Goal: Information Seeking & Learning: Learn about a topic

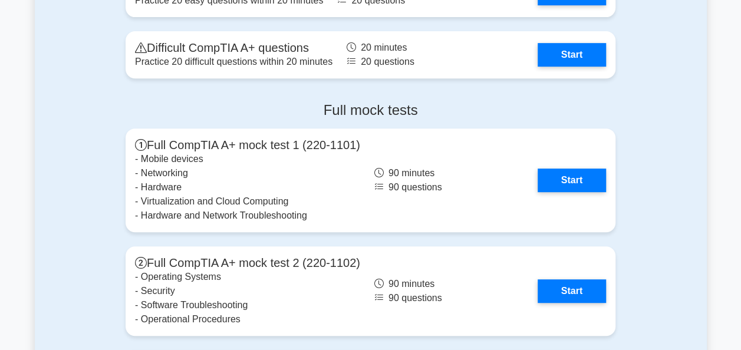
scroll to position [2398, 0]
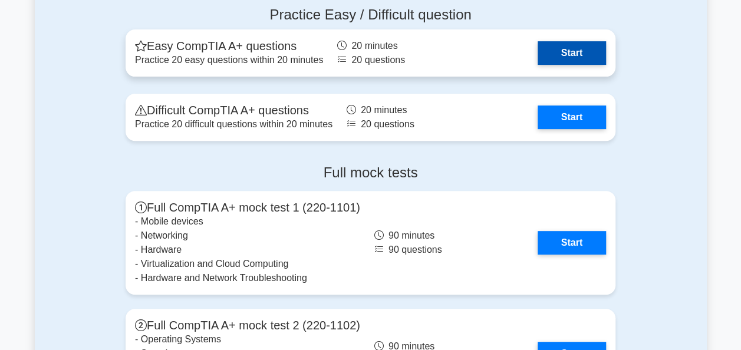
click at [575, 65] on link "Start" at bounding box center [571, 53] width 68 height 24
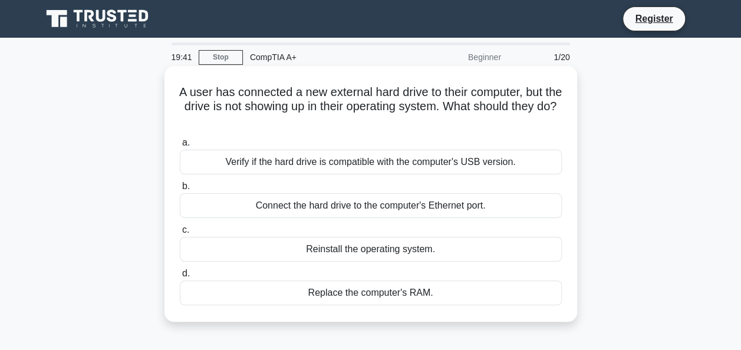
click at [277, 169] on div "Verify if the hard drive is compatible with the computer's USB version." at bounding box center [371, 162] width 382 height 25
click at [180, 147] on input "a. Verify if the hard drive is compatible with the computer's USB version." at bounding box center [180, 143] width 0 height 8
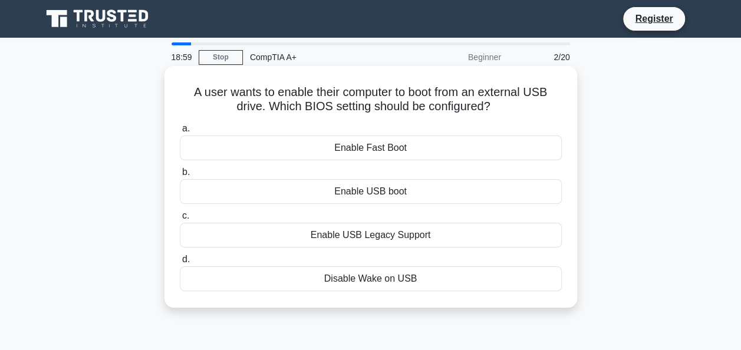
click at [311, 150] on div "Enable Fast Boot" at bounding box center [371, 148] width 382 height 25
click at [180, 133] on input "a. Enable Fast Boot" at bounding box center [180, 129] width 0 height 8
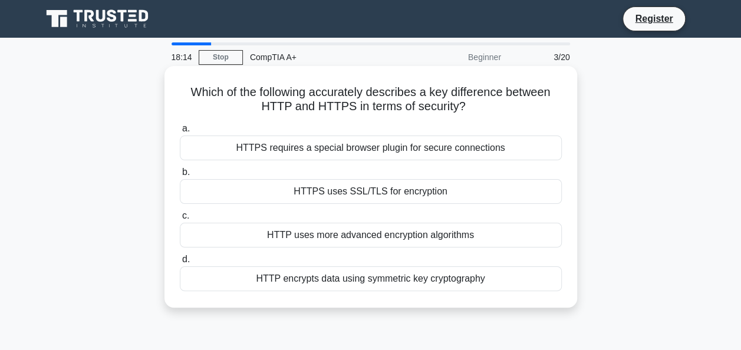
click at [357, 145] on div "HTTPS requires a special browser plugin for secure connections" at bounding box center [371, 148] width 382 height 25
click at [180, 133] on input "a. HTTPS requires a special browser plugin for secure connections" at bounding box center [180, 129] width 0 height 8
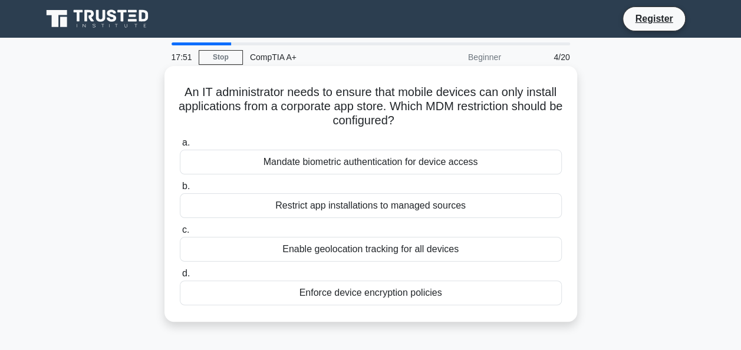
click at [305, 207] on div "Restrict app installations to managed sources" at bounding box center [371, 205] width 382 height 25
click at [180, 190] on input "b. Restrict app installations to managed sources" at bounding box center [180, 187] width 0 height 8
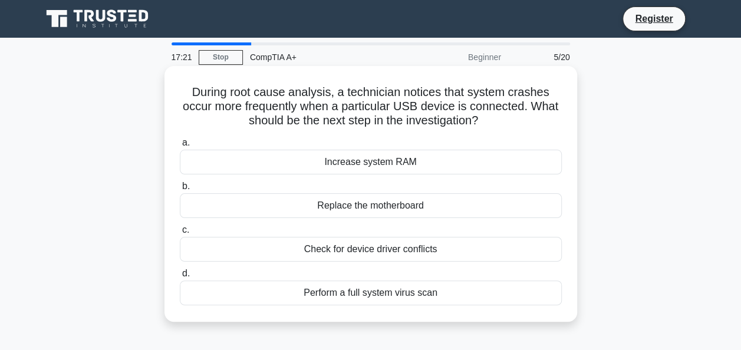
click at [357, 158] on div "Increase system RAM" at bounding box center [371, 162] width 382 height 25
click at [180, 147] on input "a. Increase system RAM" at bounding box center [180, 143] width 0 height 8
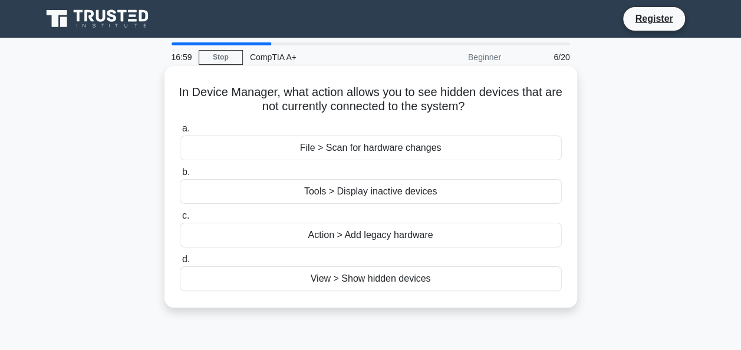
click at [331, 279] on div "View > Show hidden devices" at bounding box center [371, 278] width 382 height 25
click at [180, 263] on input "d. View > Show hidden devices" at bounding box center [180, 260] width 0 height 8
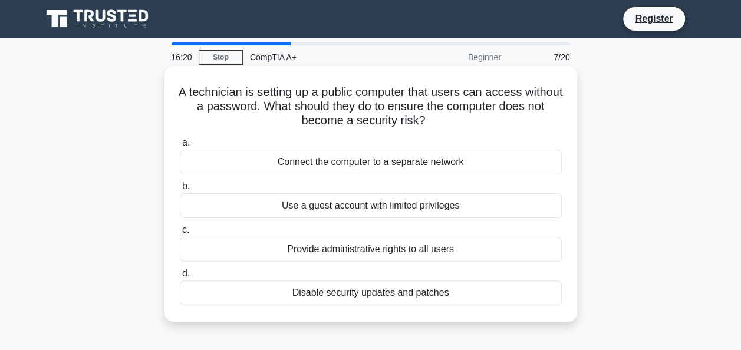
click at [319, 206] on div "Use a guest account with limited privileges" at bounding box center [371, 205] width 382 height 25
click at [180, 190] on input "b. Use a guest account with limited privileges" at bounding box center [180, 187] width 0 height 8
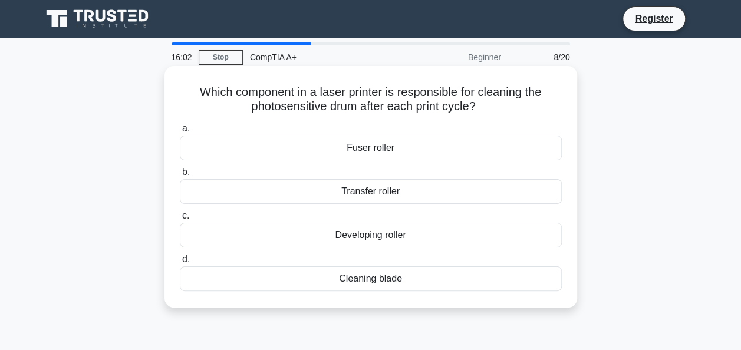
click at [322, 269] on div "Cleaning blade" at bounding box center [371, 278] width 382 height 25
click at [180, 263] on input "d. Cleaning blade" at bounding box center [180, 260] width 0 height 8
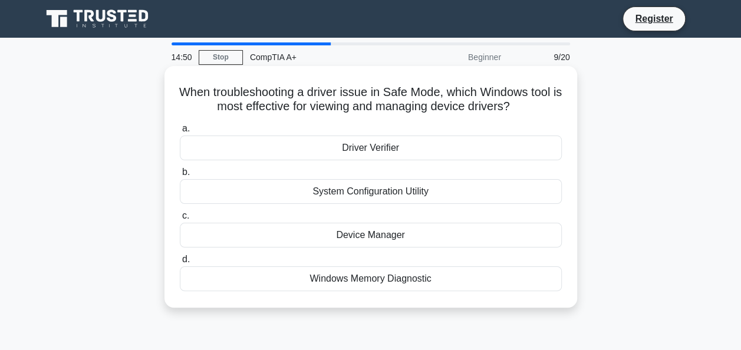
click at [367, 227] on div "Device Manager" at bounding box center [371, 235] width 382 height 25
click at [180, 220] on input "c. Device Manager" at bounding box center [180, 216] width 0 height 8
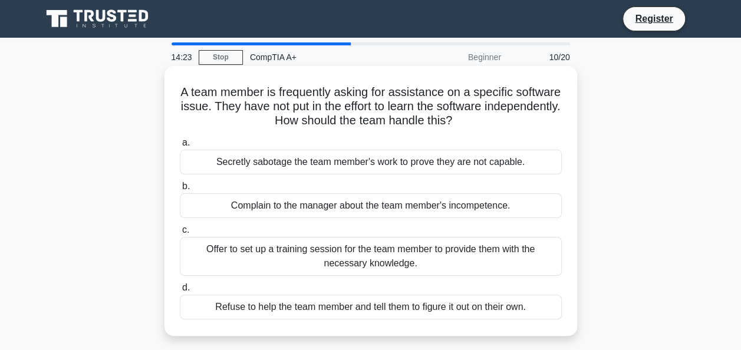
click at [277, 253] on div "Offer to set up a training session for the team member to provide them with the…" at bounding box center [371, 256] width 382 height 39
click at [180, 234] on input "c. Offer to set up a training session for the team member to provide them with …" at bounding box center [180, 230] width 0 height 8
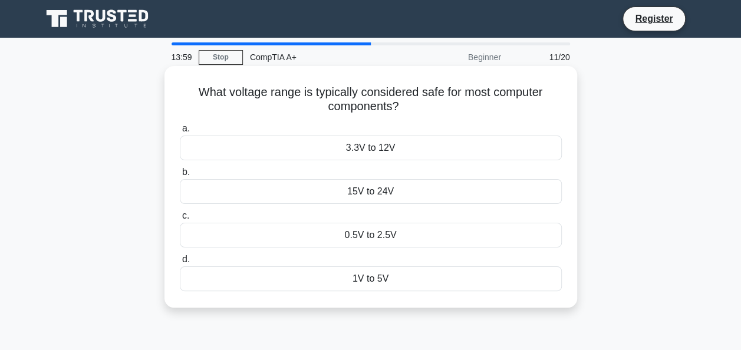
click at [360, 193] on div "15V to 24V" at bounding box center [371, 191] width 382 height 25
click at [180, 176] on input "b. 15V to 24V" at bounding box center [180, 173] width 0 height 8
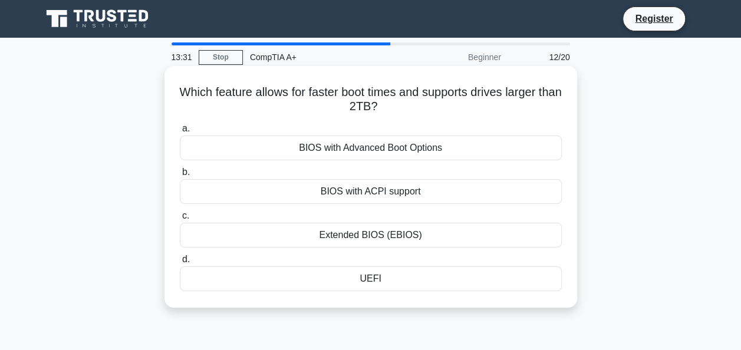
click at [355, 233] on div "Extended BIOS (EBIOS)" at bounding box center [371, 235] width 382 height 25
click at [180, 220] on input "c. Extended BIOS (EBIOS)" at bounding box center [180, 216] width 0 height 8
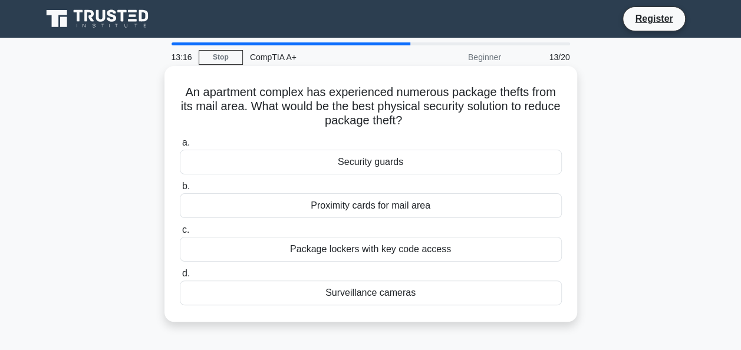
click at [337, 250] on div "Package lockers with key code access" at bounding box center [371, 249] width 382 height 25
click at [180, 234] on input "c. Package lockers with key code access" at bounding box center [180, 230] width 0 height 8
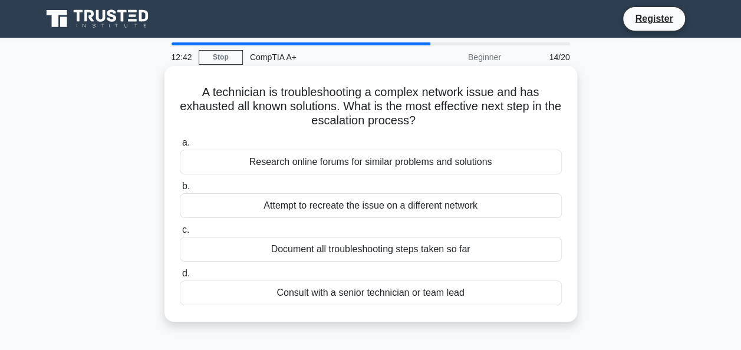
click at [312, 295] on div "Consult with a senior technician or team lead" at bounding box center [371, 292] width 382 height 25
click at [180, 278] on input "d. Consult with a senior technician or team lead" at bounding box center [180, 274] width 0 height 8
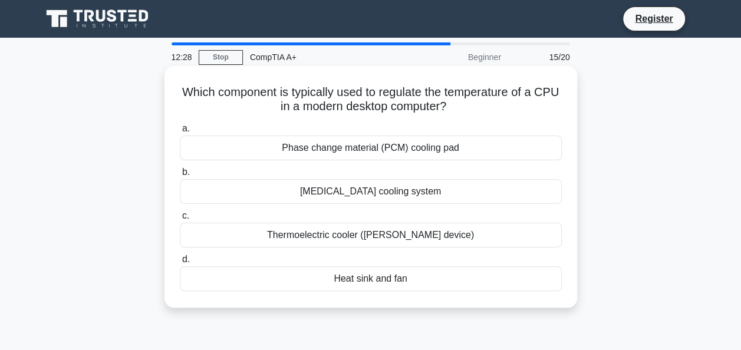
click at [334, 273] on div "Heat sink and fan" at bounding box center [371, 278] width 382 height 25
click at [180, 263] on input "d. Heat sink and fan" at bounding box center [180, 260] width 0 height 8
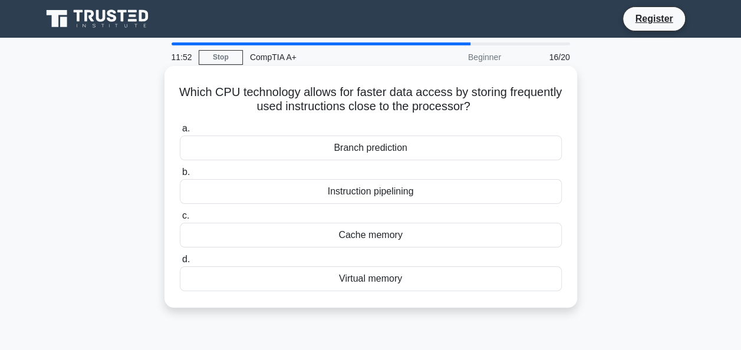
click at [322, 233] on div "Cache memory" at bounding box center [371, 235] width 382 height 25
click at [180, 220] on input "c. Cache memory" at bounding box center [180, 216] width 0 height 8
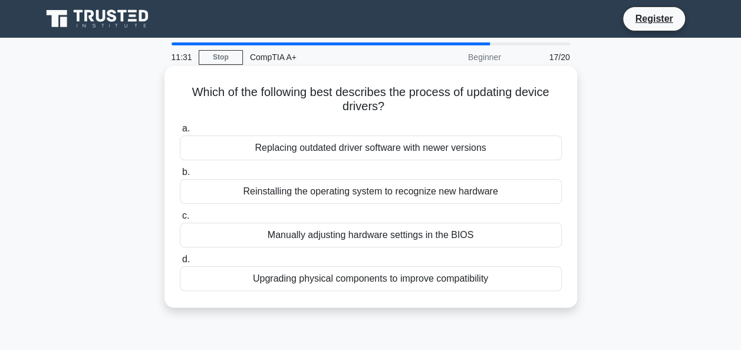
click at [325, 141] on div "Replacing outdated driver software with newer versions" at bounding box center [371, 148] width 382 height 25
click at [180, 133] on input "a. Replacing outdated driver software with newer versions" at bounding box center [180, 129] width 0 height 8
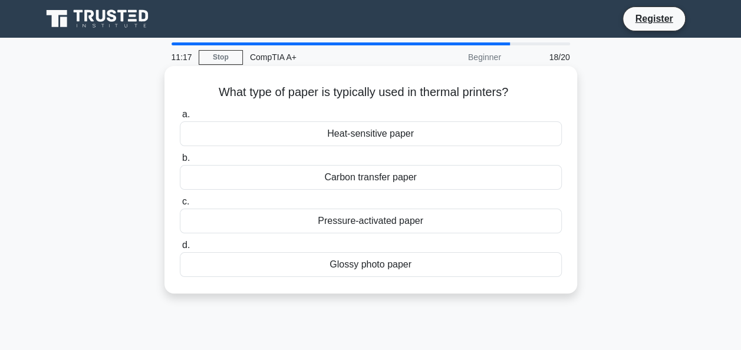
click at [363, 140] on div "Heat-sensitive paper" at bounding box center [371, 133] width 382 height 25
click at [180, 118] on input "a. Heat-sensitive paper" at bounding box center [180, 115] width 0 height 8
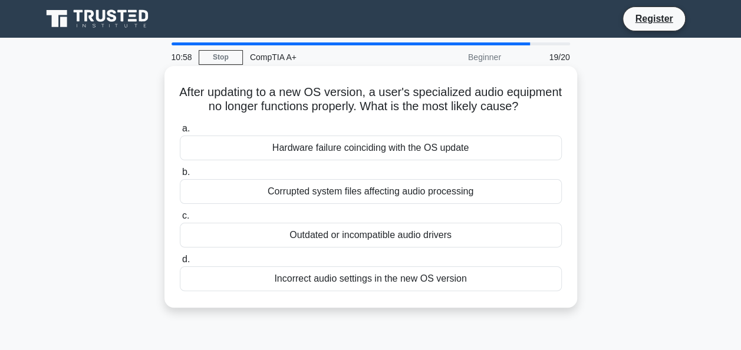
click at [377, 244] on div "Outdated or incompatible audio drivers" at bounding box center [371, 235] width 382 height 25
click at [180, 220] on input "c. Outdated or incompatible audio drivers" at bounding box center [180, 216] width 0 height 8
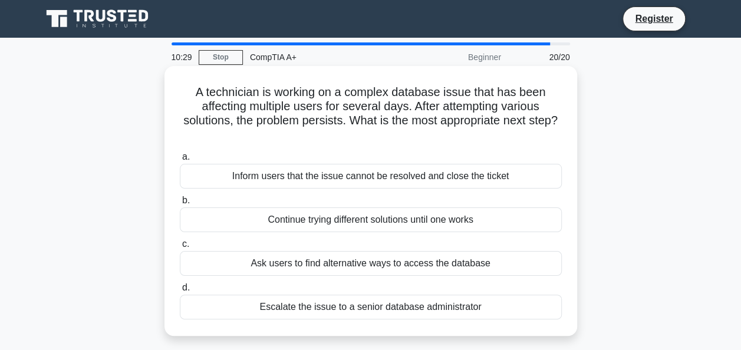
click at [314, 309] on div "Escalate the issue to a senior database administrator" at bounding box center [371, 307] width 382 height 25
click at [180, 292] on input "d. Escalate the issue to a senior database administrator" at bounding box center [180, 288] width 0 height 8
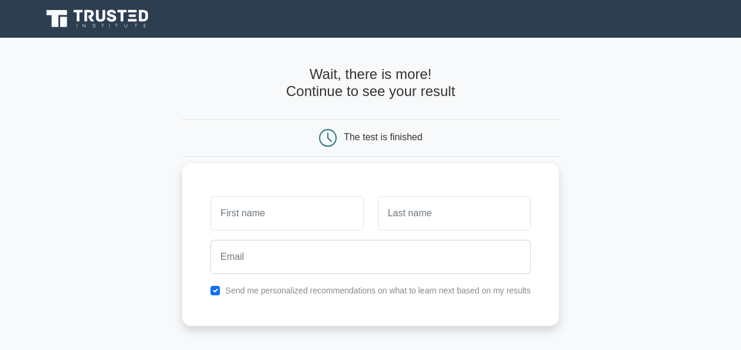
click at [302, 210] on input "text" at bounding box center [286, 213] width 153 height 34
type input "ketsile"
click at [408, 218] on input "text" at bounding box center [454, 213] width 153 height 34
type input "moripe"
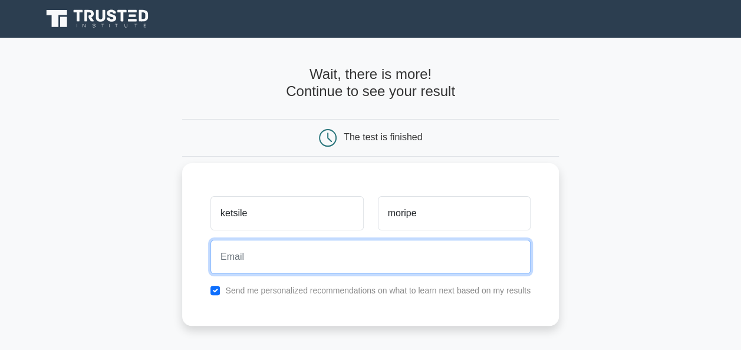
click at [288, 261] on input "email" at bounding box center [370, 257] width 320 height 34
type input "[EMAIL_ADDRESS][PERSON_NAME][DOMAIN_NAME]"
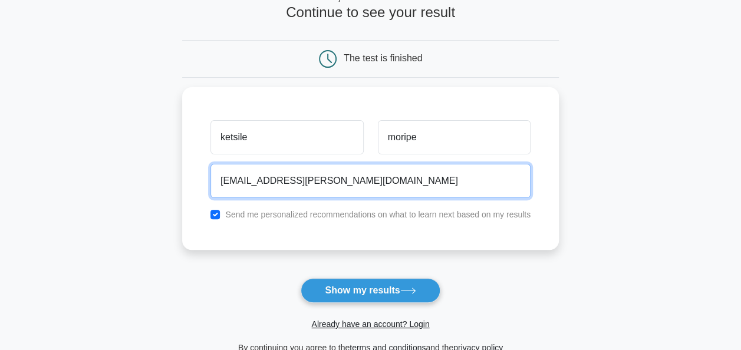
scroll to position [82, 0]
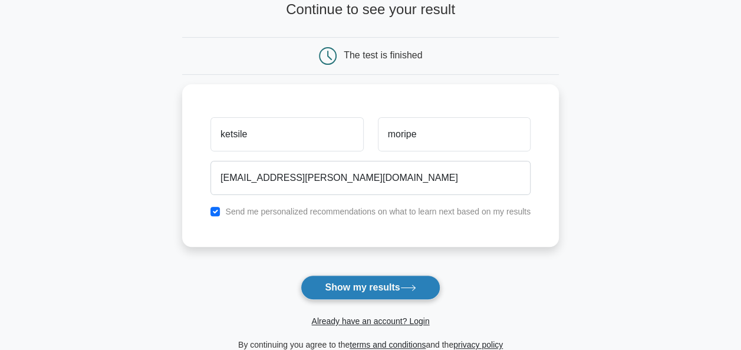
click at [414, 285] on icon at bounding box center [408, 288] width 16 height 6
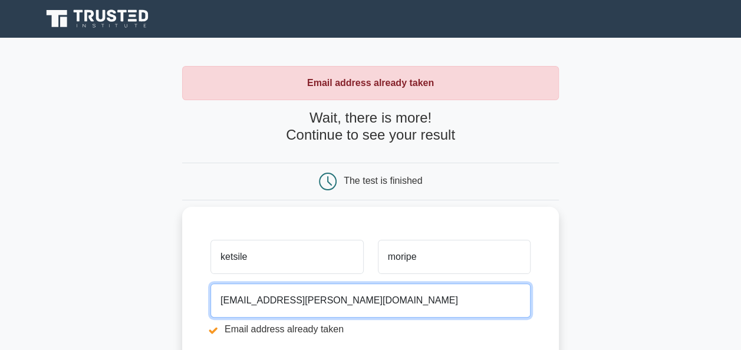
click at [345, 297] on input "[EMAIL_ADDRESS][PERSON_NAME][DOMAIN_NAME]" at bounding box center [370, 300] width 320 height 34
type input "k"
type input "[EMAIL_ADDRESS][DOMAIN_NAME]"
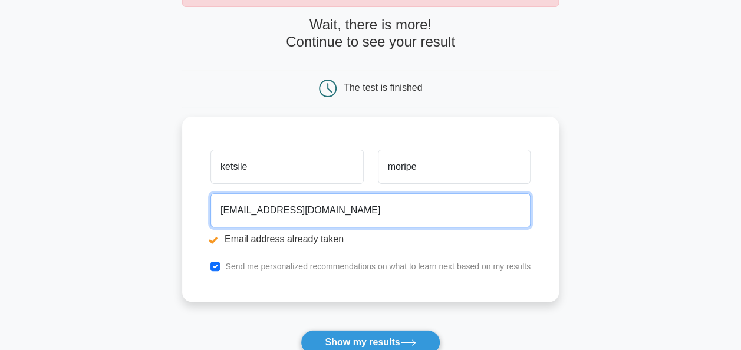
scroll to position [94, 0]
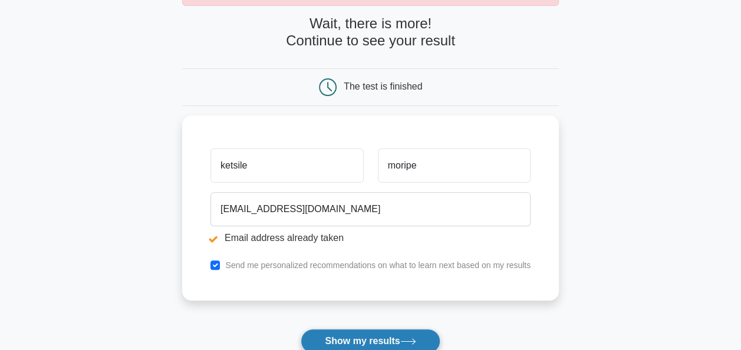
click at [400, 342] on button "Show my results" at bounding box center [369, 341] width 139 height 25
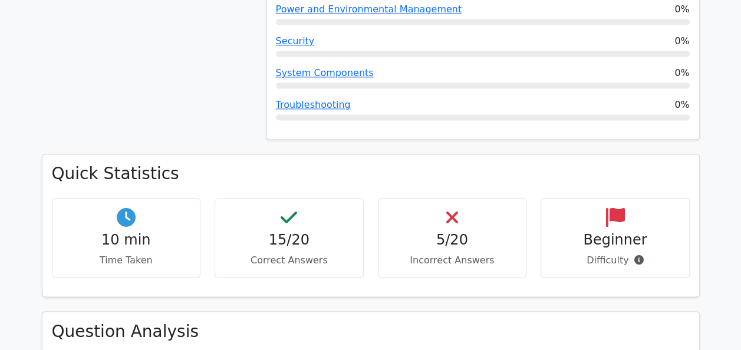
scroll to position [794, 0]
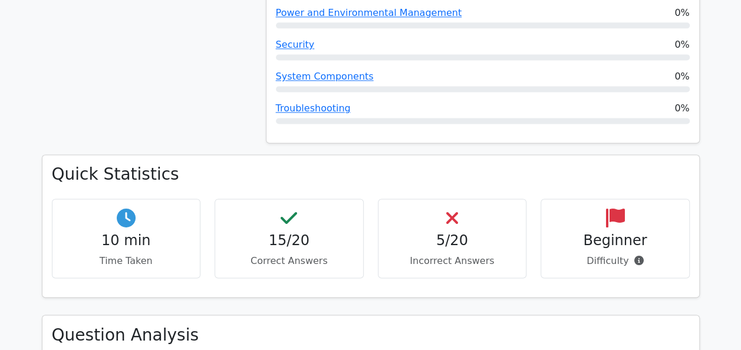
click at [458, 232] on h4 "5/20" at bounding box center [452, 240] width 129 height 17
click at [462, 199] on div "5/20 Incorrect Answers" at bounding box center [452, 239] width 149 height 80
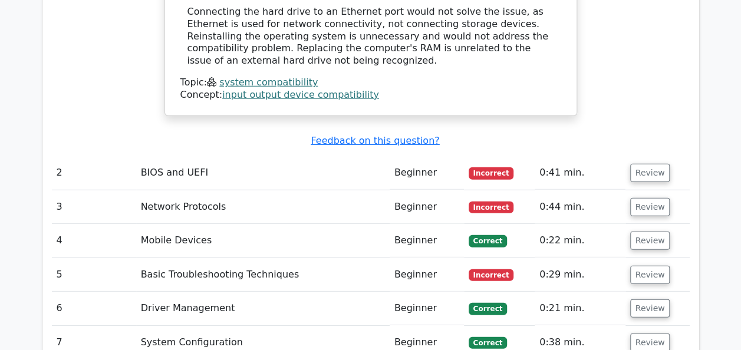
scroll to position [1585, 0]
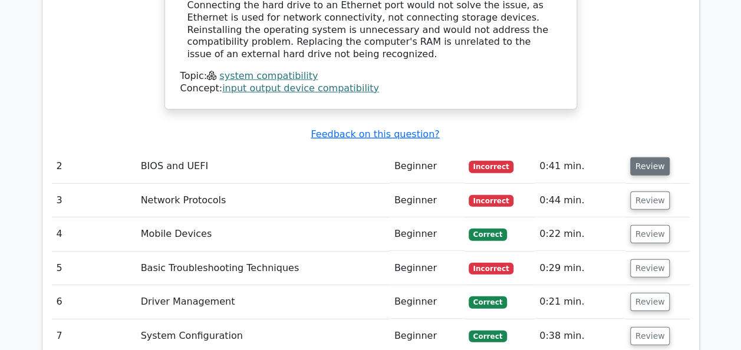
click at [648, 157] on button "Review" at bounding box center [650, 166] width 40 height 18
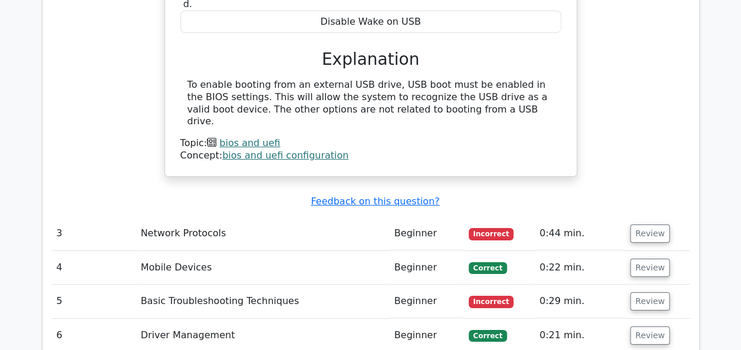
scroll to position [1956, 0]
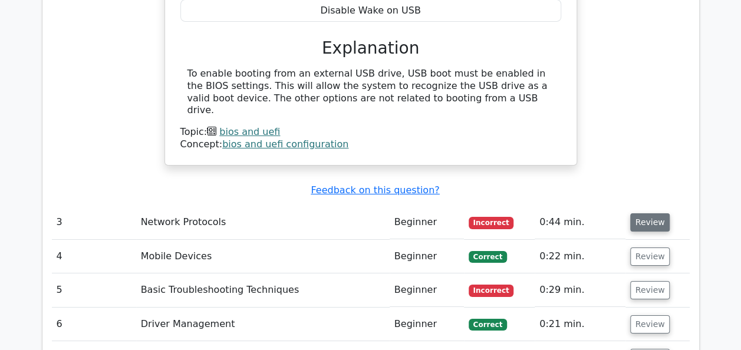
click at [652, 213] on button "Review" at bounding box center [650, 222] width 40 height 18
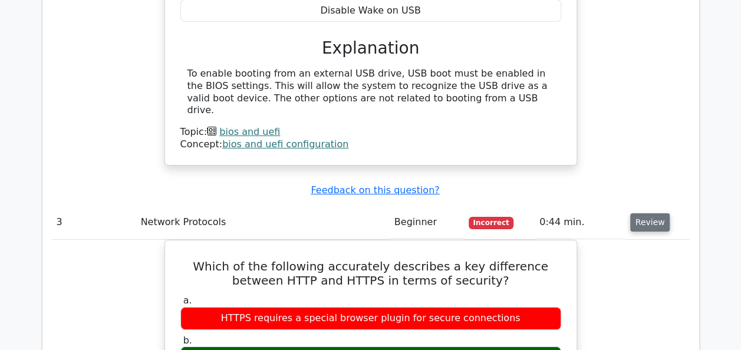
click at [646, 213] on button "Review" at bounding box center [650, 222] width 40 height 18
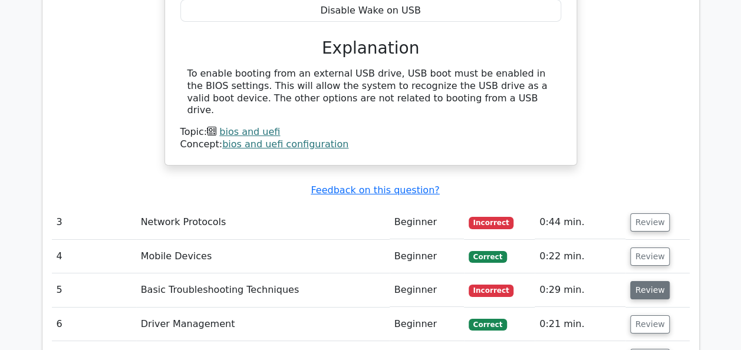
click at [640, 281] on button "Review" at bounding box center [650, 290] width 40 height 18
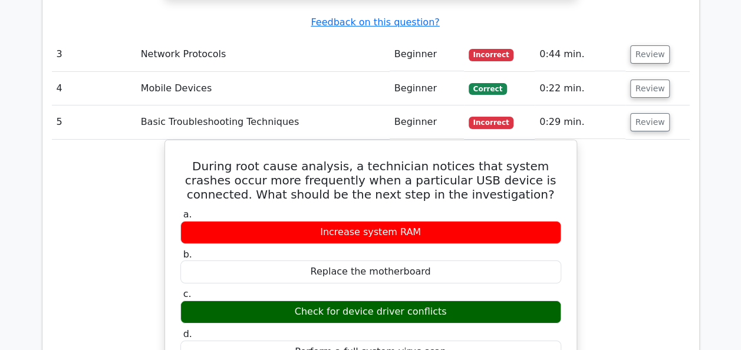
scroll to position [2122, 0]
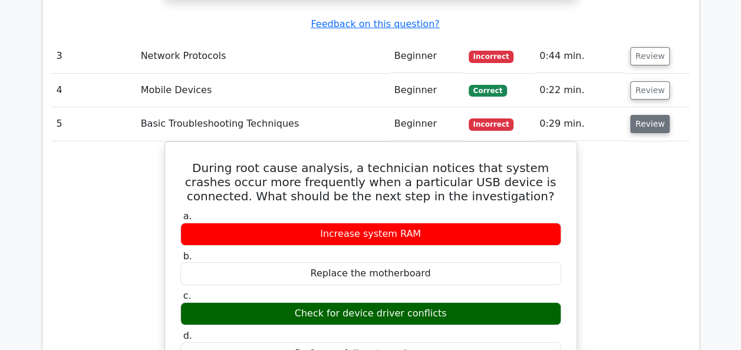
click at [635, 115] on button "Review" at bounding box center [650, 124] width 40 height 18
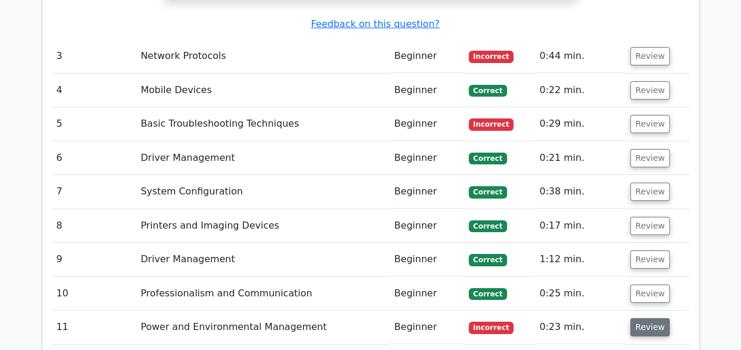
click at [640, 318] on button "Review" at bounding box center [650, 327] width 40 height 18
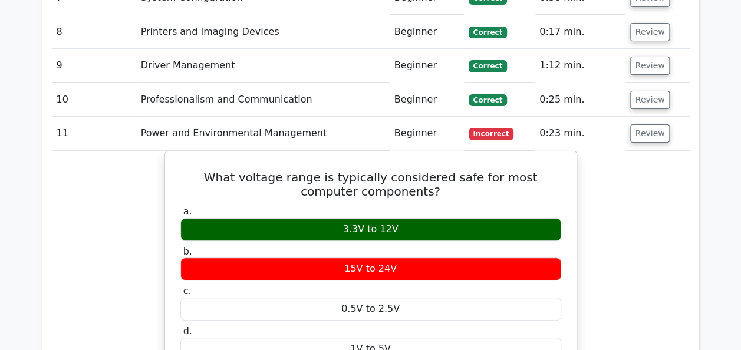
scroll to position [2338, 0]
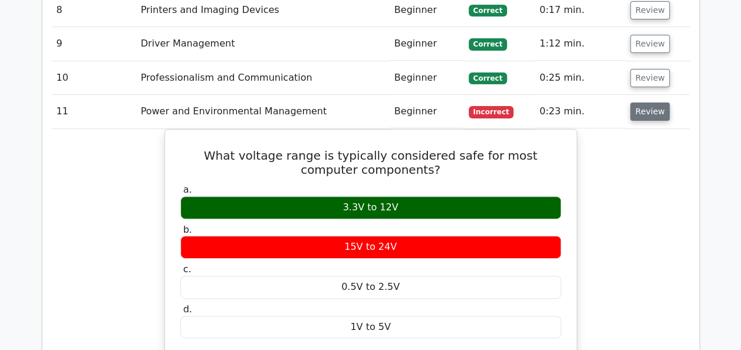
click at [643, 103] on button "Review" at bounding box center [650, 112] width 40 height 18
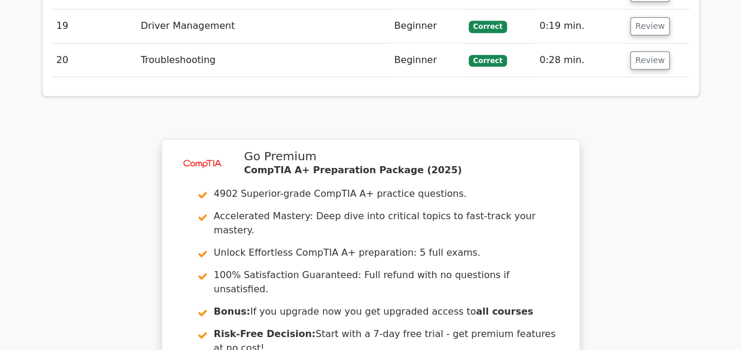
scroll to position [2705, 0]
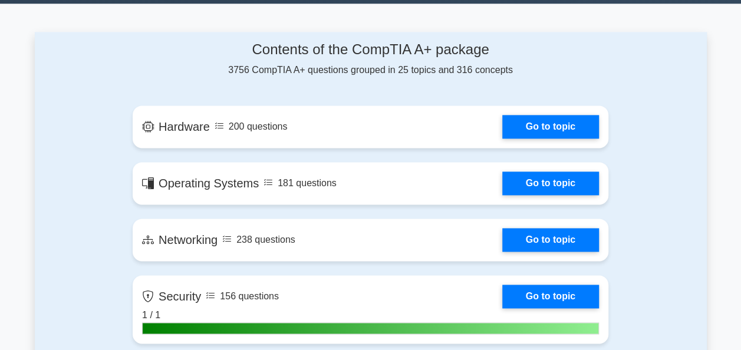
scroll to position [734, 0]
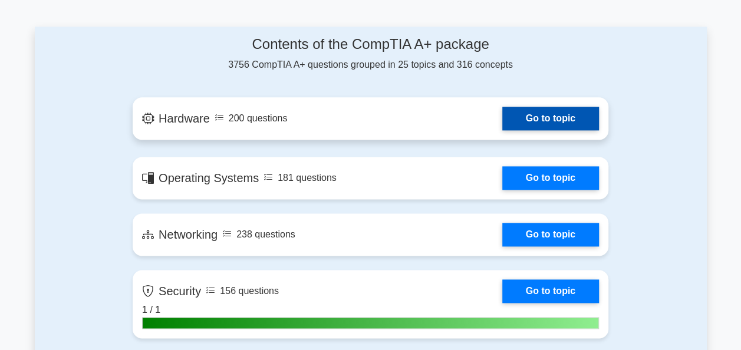
click at [563, 114] on link "Go to topic" at bounding box center [550, 119] width 97 height 24
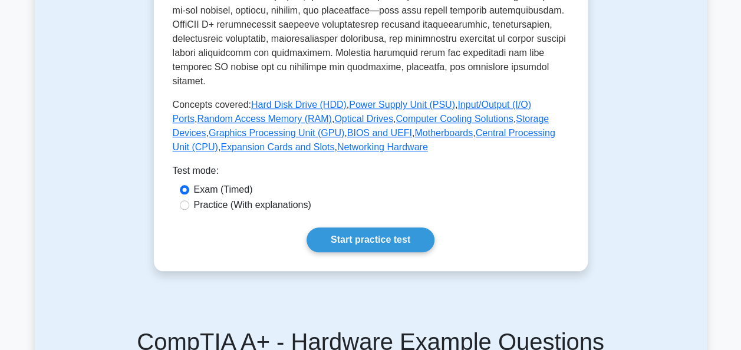
scroll to position [527, 0]
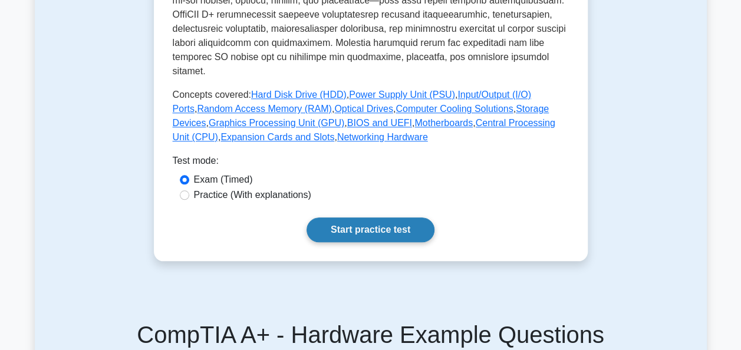
click at [354, 217] on link "Start practice test" at bounding box center [370, 229] width 128 height 25
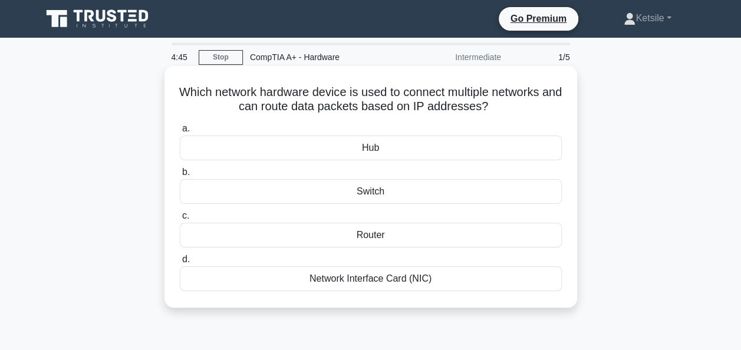
click at [373, 233] on div "Router" at bounding box center [371, 235] width 382 height 25
click at [180, 220] on input "c. Router" at bounding box center [180, 216] width 0 height 8
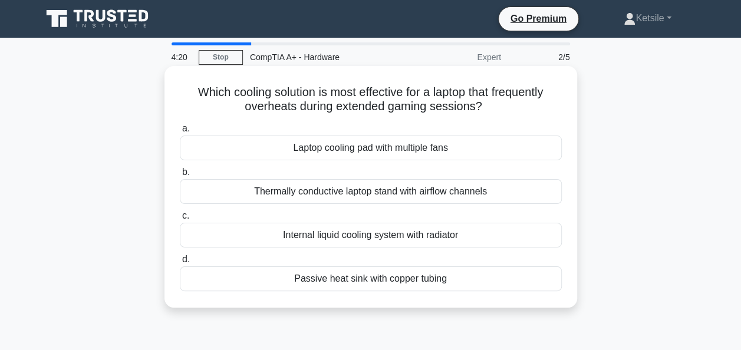
click at [352, 279] on div "Passive heat sink with copper tubing" at bounding box center [371, 278] width 382 height 25
click at [180, 263] on input "d. Passive heat sink with copper tubing" at bounding box center [180, 260] width 0 height 8
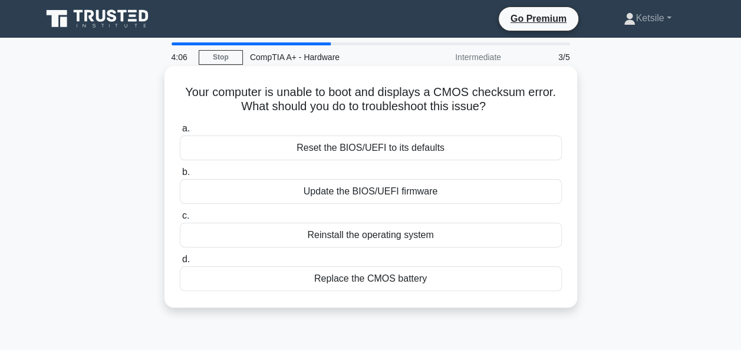
click at [368, 283] on div "Replace the CMOS battery" at bounding box center [371, 278] width 382 height 25
click at [180, 263] on input "d. Replace the CMOS battery" at bounding box center [180, 260] width 0 height 8
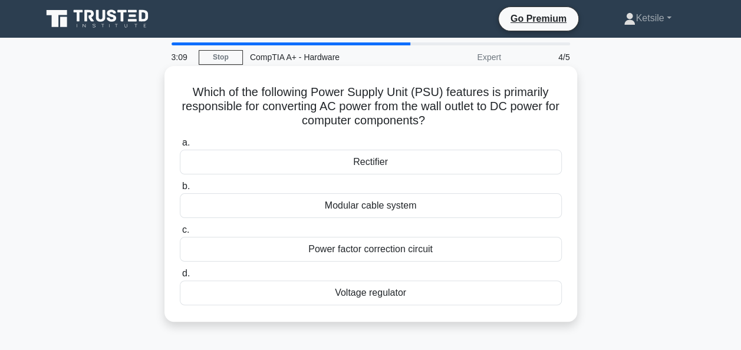
click at [359, 291] on div "Voltage regulator" at bounding box center [371, 292] width 382 height 25
click at [180, 278] on input "d. Voltage regulator" at bounding box center [180, 274] width 0 height 8
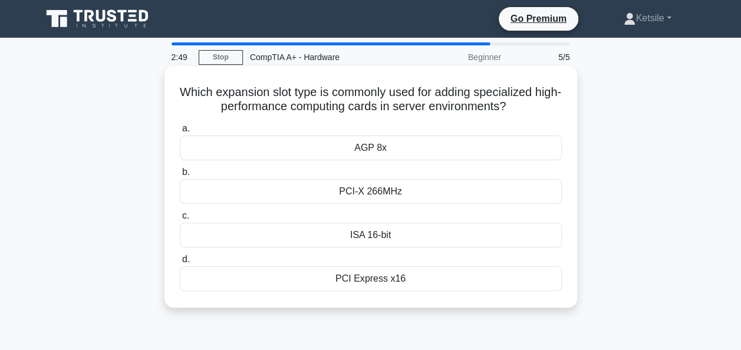
click at [349, 275] on div "PCI Express x16" at bounding box center [371, 278] width 382 height 25
click at [180, 263] on input "d. PCI Express x16" at bounding box center [180, 260] width 0 height 8
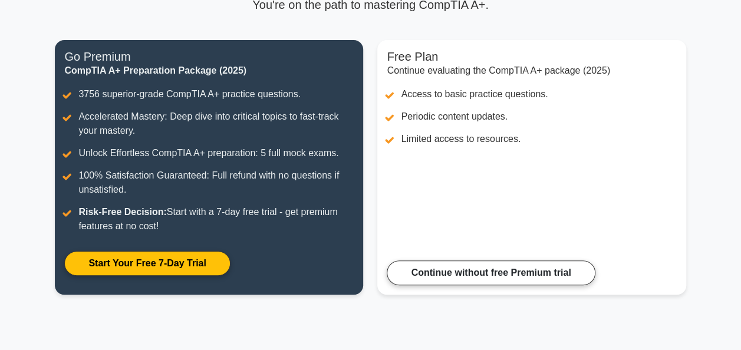
scroll to position [124, 0]
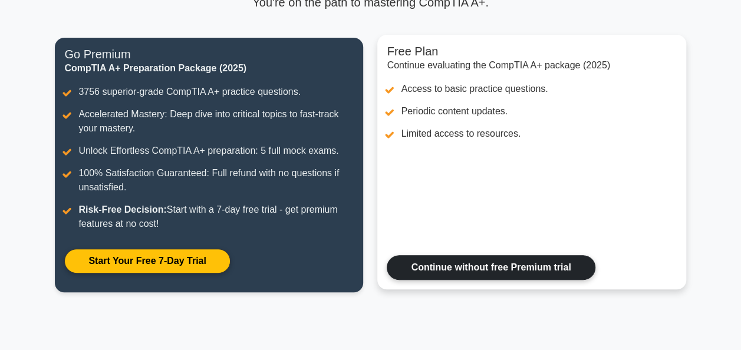
click at [444, 260] on link "Continue without free Premium trial" at bounding box center [491, 267] width 208 height 25
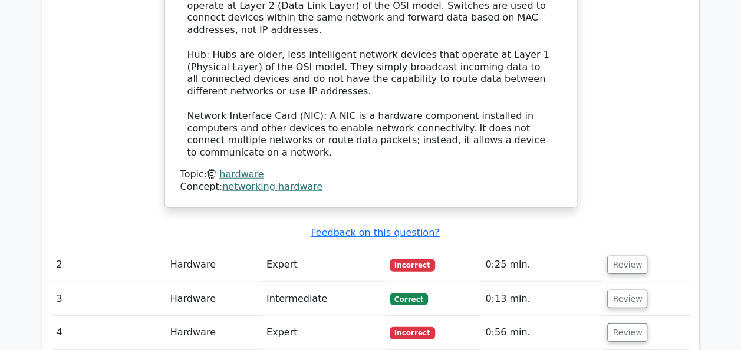
scroll to position [1293, 0]
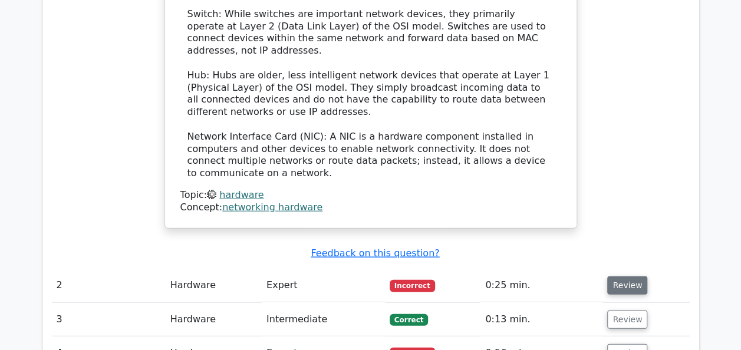
click at [630, 276] on button "Review" at bounding box center [627, 285] width 40 height 18
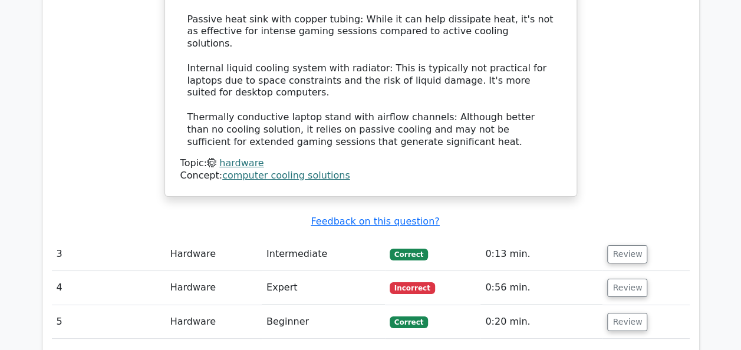
scroll to position [2105, 0]
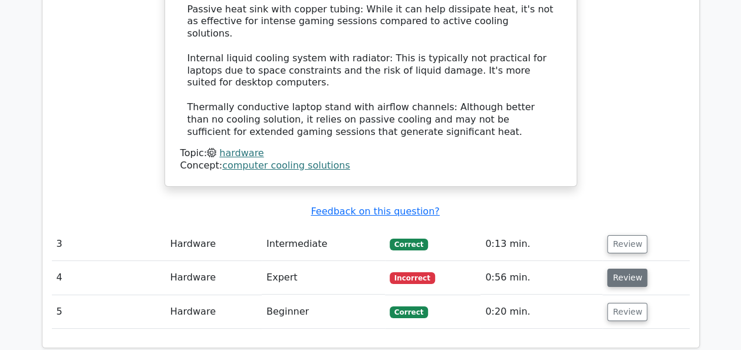
click at [621, 269] on button "Review" at bounding box center [627, 278] width 40 height 18
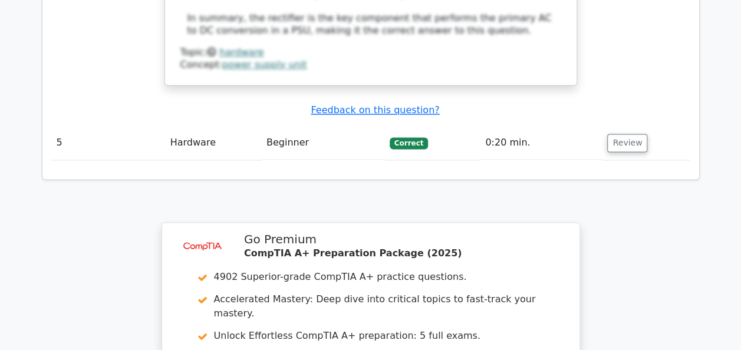
scroll to position [3183, 0]
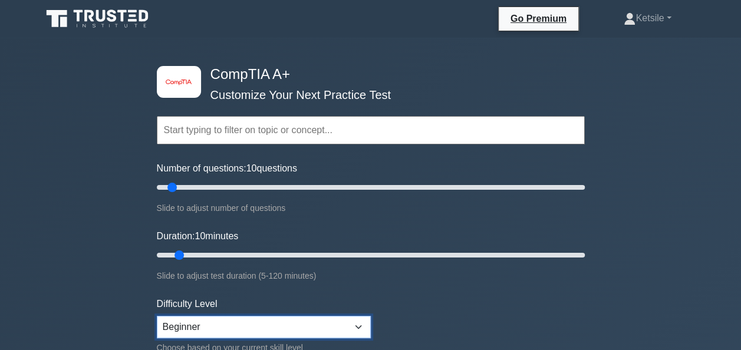
click at [359, 323] on select "Beginner Intermediate Expert" at bounding box center [264, 327] width 214 height 22
select select "intermediate"
click at [157, 316] on select "Beginner Intermediate Expert" at bounding box center [264, 327] width 214 height 22
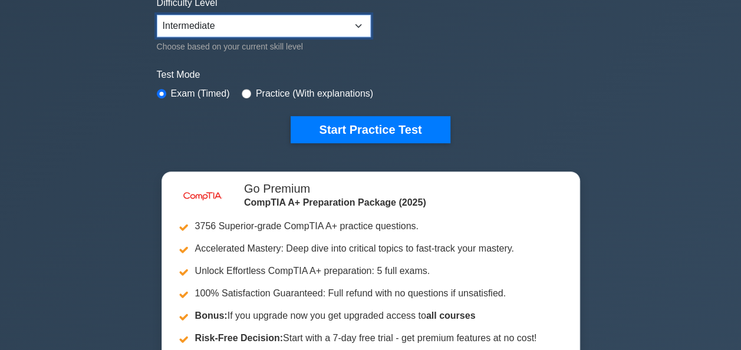
scroll to position [328, 0]
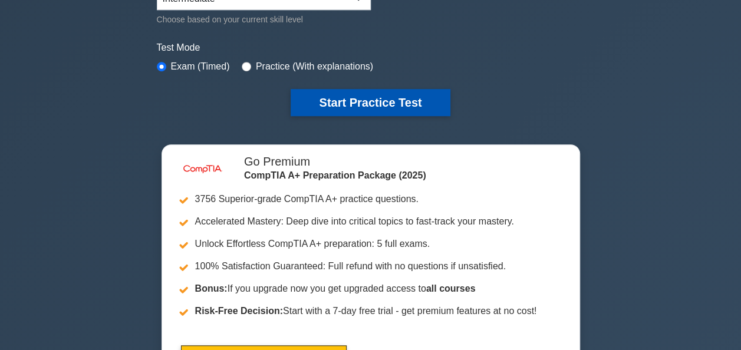
click at [416, 101] on button "Start Practice Test" at bounding box center [369, 102] width 159 height 27
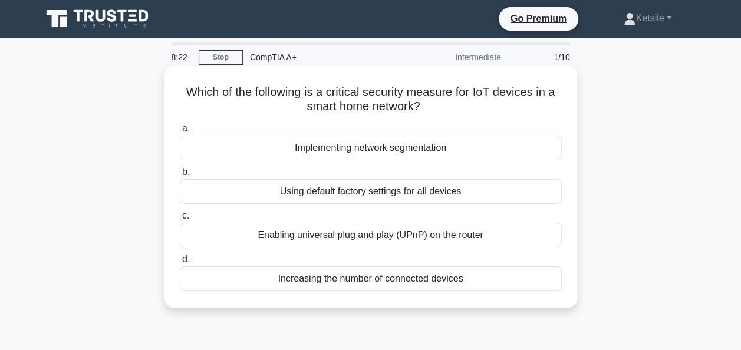
click at [307, 191] on div "Using default factory settings for all devices" at bounding box center [371, 191] width 382 height 25
click at [180, 176] on input "b. Using default factory settings for all devices" at bounding box center [180, 173] width 0 height 8
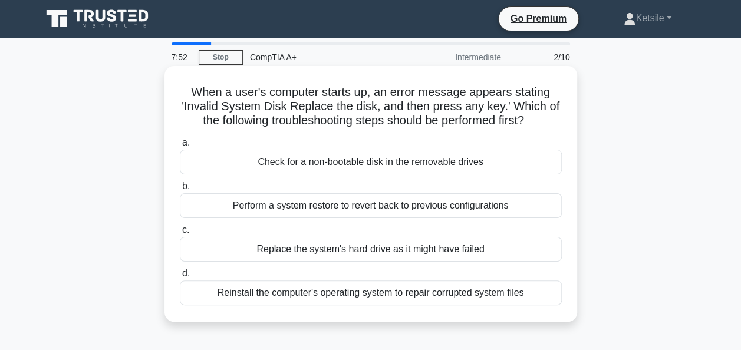
click at [325, 166] on div "Check for a non-bootable disk in the removable drives" at bounding box center [371, 162] width 382 height 25
click at [180, 147] on input "a. Check for a non-bootable disk in the removable drives" at bounding box center [180, 143] width 0 height 8
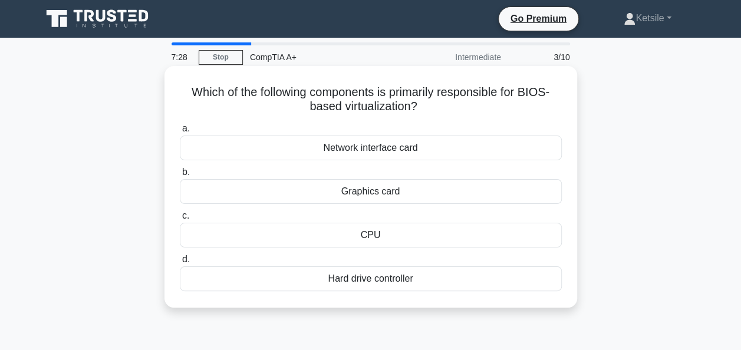
click at [379, 189] on div "Graphics card" at bounding box center [371, 191] width 382 height 25
click at [180, 176] on input "b. Graphics card" at bounding box center [180, 173] width 0 height 8
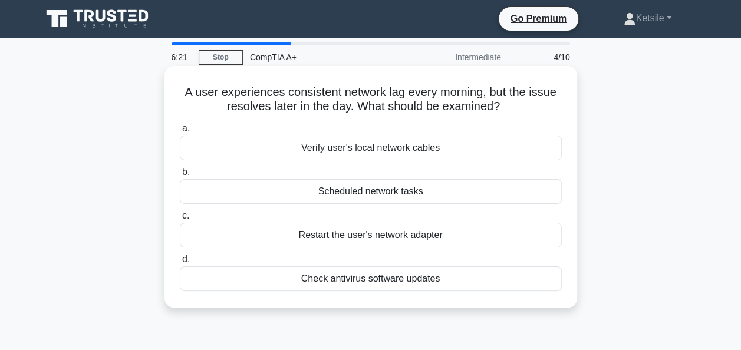
click at [387, 275] on div "Check antivirus software updates" at bounding box center [371, 278] width 382 height 25
click at [180, 263] on input "d. Check antivirus software updates" at bounding box center [180, 260] width 0 height 8
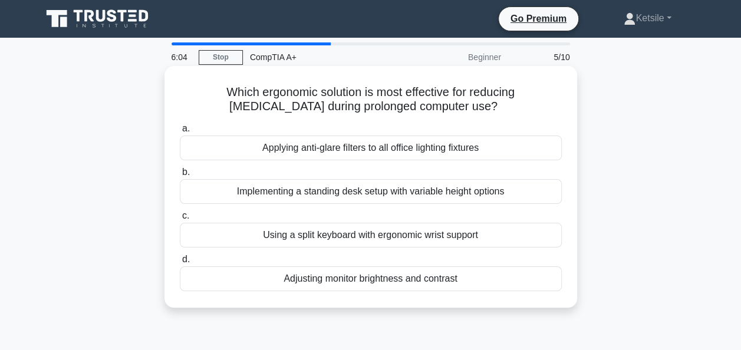
click at [355, 271] on div "Adjusting monitor brightness and contrast" at bounding box center [371, 278] width 382 height 25
click at [180, 263] on input "d. Adjusting monitor brightness and contrast" at bounding box center [180, 260] width 0 height 8
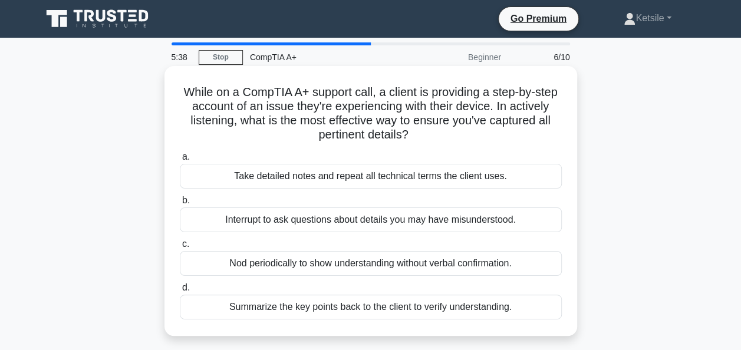
click at [381, 308] on div "Summarize the key points back to the client to verify understanding." at bounding box center [371, 307] width 382 height 25
click at [180, 292] on input "d. Summarize the key points back to the client to verify understanding." at bounding box center [180, 288] width 0 height 8
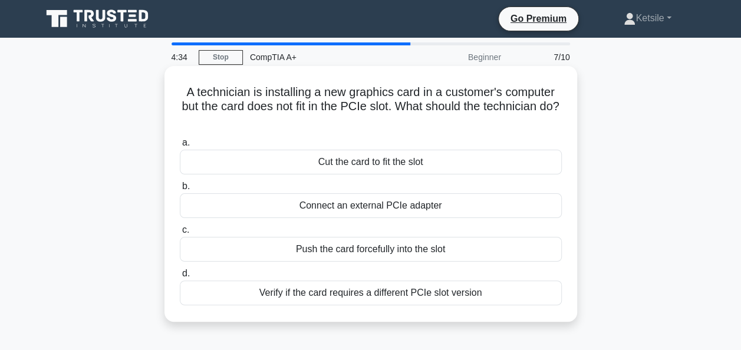
click at [309, 293] on div "Verify if the card requires a different PCIe slot version" at bounding box center [371, 292] width 382 height 25
click at [180, 278] on input "d. Verify if the card requires a different PCIe slot version" at bounding box center [180, 274] width 0 height 8
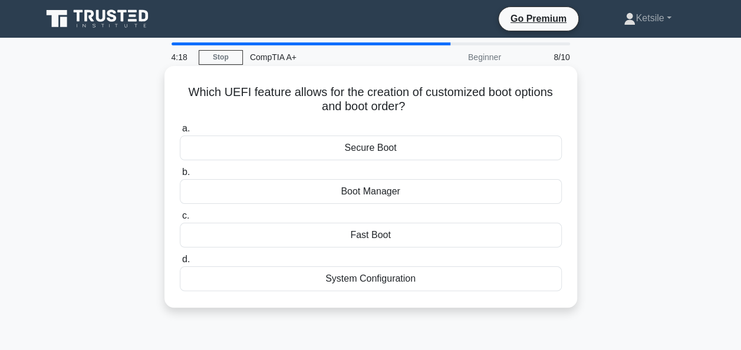
click at [354, 189] on div "Boot Manager" at bounding box center [371, 191] width 382 height 25
click at [180, 176] on input "b. Boot Manager" at bounding box center [180, 173] width 0 height 8
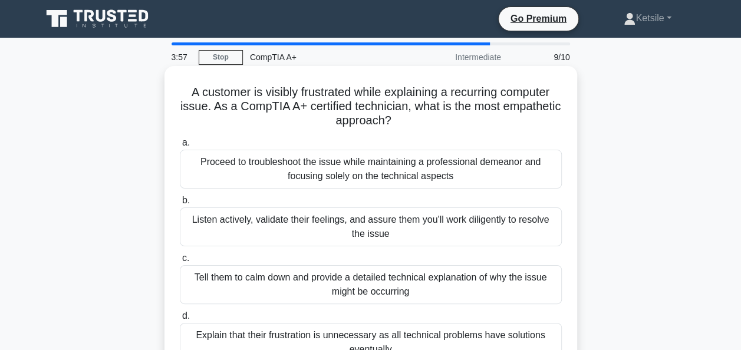
click at [289, 227] on div "Listen actively, validate their feelings, and assure them you'll work diligentl…" at bounding box center [371, 226] width 382 height 39
click at [180, 204] on input "b. Listen actively, validate their feelings, and assure them you'll work dilige…" at bounding box center [180, 201] width 0 height 8
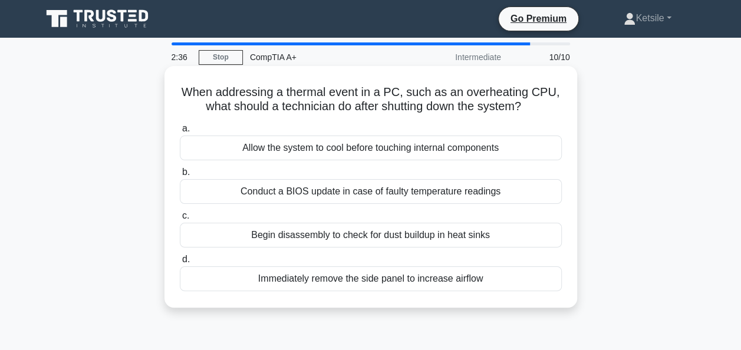
click at [323, 150] on div "Allow the system to cool before touching internal components" at bounding box center [371, 148] width 382 height 25
click at [180, 133] on input "a. Allow the system to cool before touching internal components" at bounding box center [180, 129] width 0 height 8
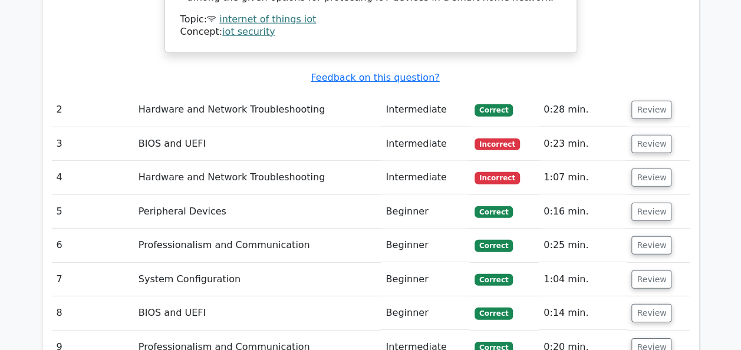
scroll to position [1617, 0]
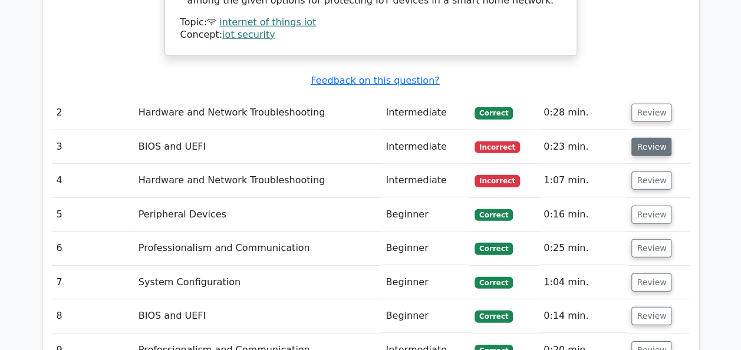
click at [646, 138] on button "Review" at bounding box center [651, 147] width 40 height 18
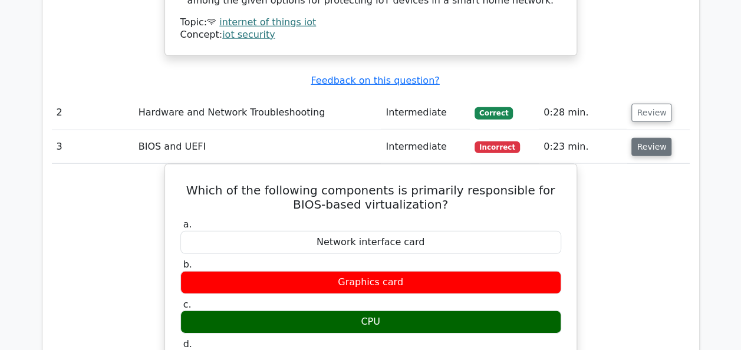
click at [646, 138] on button "Review" at bounding box center [651, 147] width 40 height 18
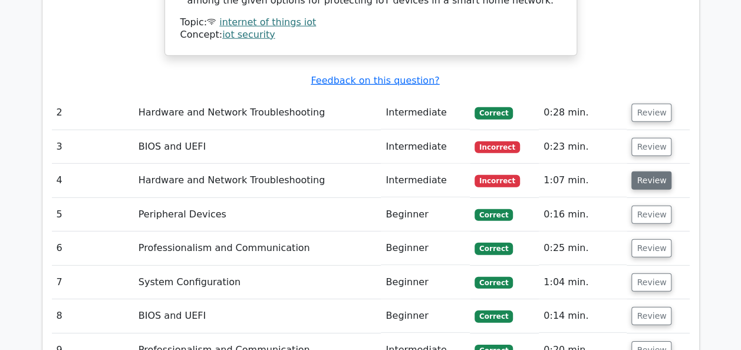
click at [645, 171] on button "Review" at bounding box center [651, 180] width 40 height 18
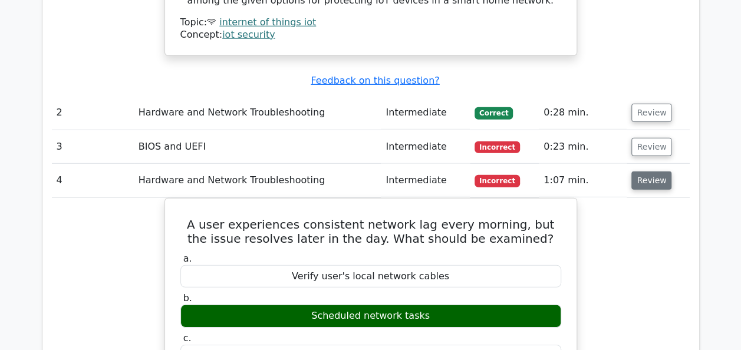
click at [645, 171] on button "Review" at bounding box center [651, 180] width 40 height 18
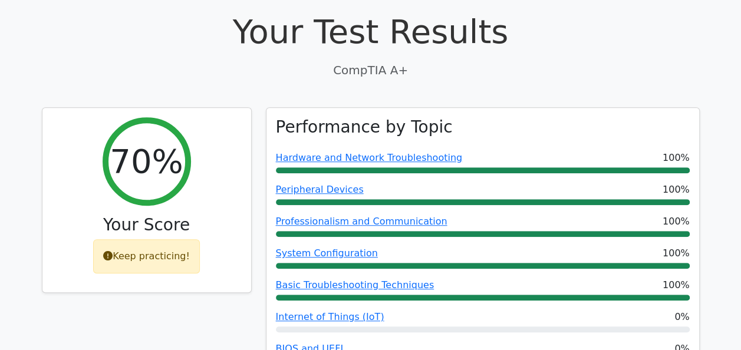
scroll to position [360, 0]
